Goal: Task Accomplishment & Management: Complete application form

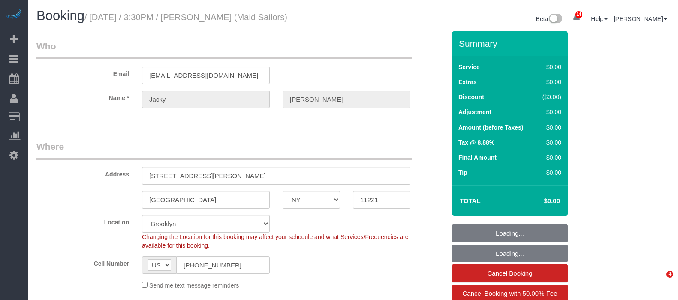
select select "NY"
select select "180"
select select "string:cash"
select select "number:89"
select select "number:90"
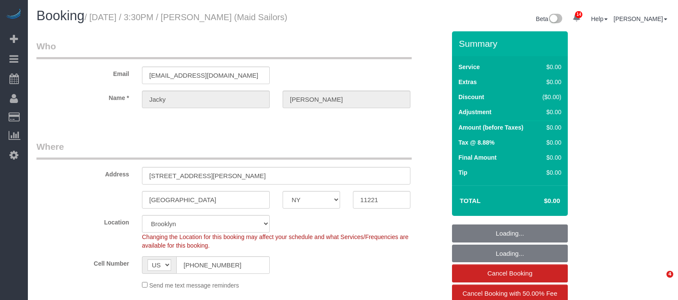
select select "number:15"
select select "number:5"
select select "number:21"
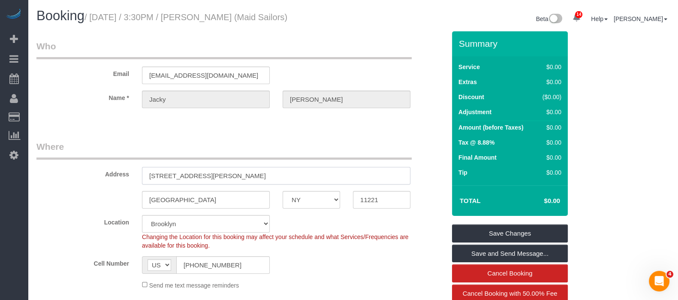
drag, startPoint x: 144, startPoint y: 174, endPoint x: 204, endPoint y: 176, distance: 59.2
click at [204, 176] on input "118 Suydam Street, Apt. 702" at bounding box center [276, 176] width 268 height 18
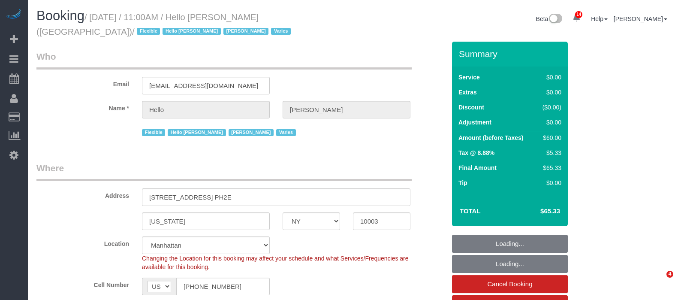
select select "NY"
select select "6"
select select "number:89"
select select "number:90"
select select "number:15"
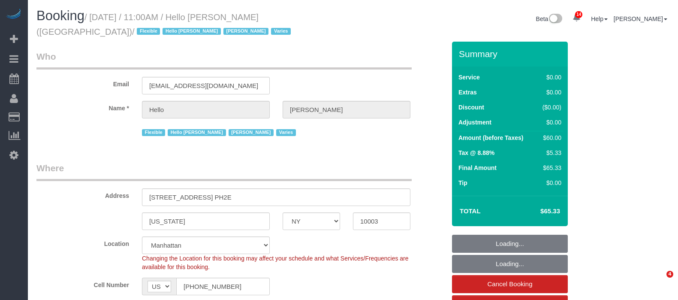
select select "number:6"
select select "number:21"
select select "spot1"
